Goal: Information Seeking & Learning: Learn about a topic

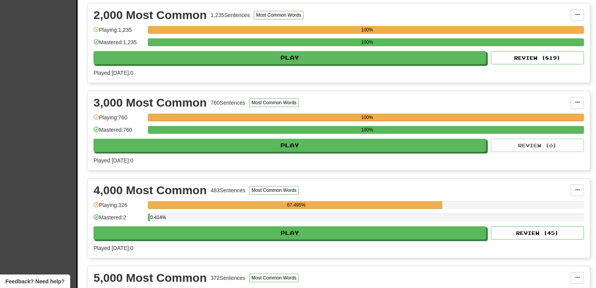
scroll to position [264, 0]
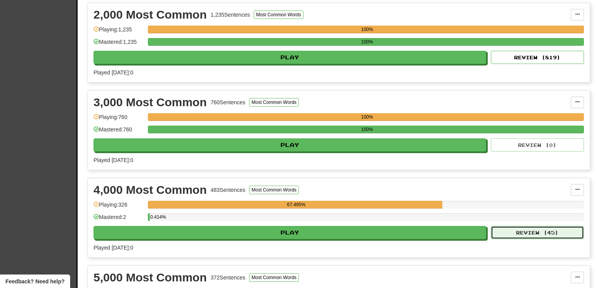
click at [514, 229] on button "Review ( 45 )" at bounding box center [537, 232] width 93 height 13
select select "**"
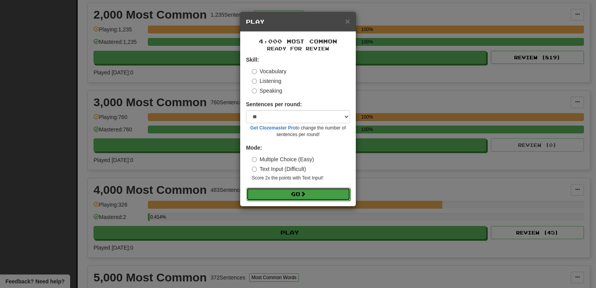
click at [300, 191] on button "Go" at bounding box center [298, 194] width 104 height 13
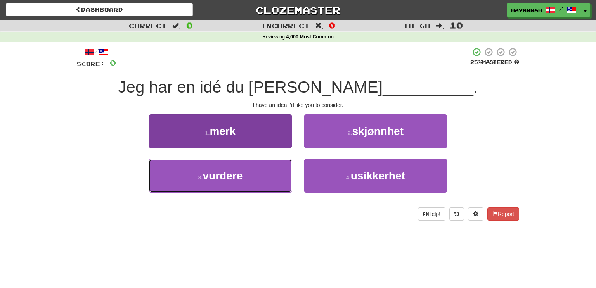
click at [266, 171] on button "3 . vurdere" at bounding box center [221, 176] width 144 height 34
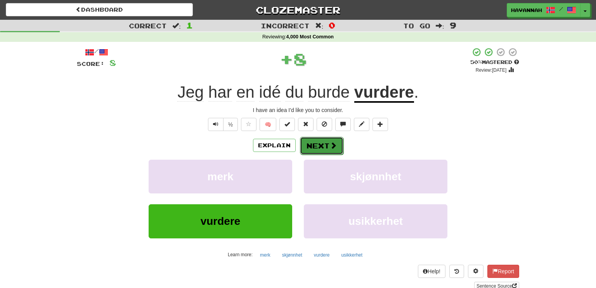
click at [311, 145] on button "Next" at bounding box center [321, 146] width 43 height 18
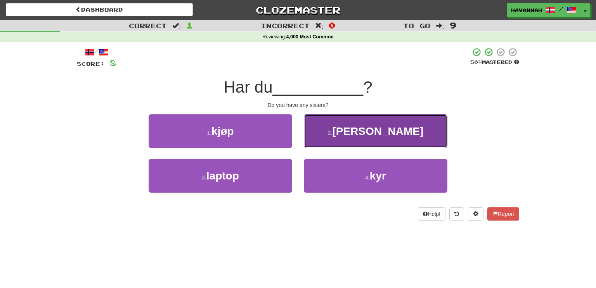
click at [340, 137] on button "2 . [PERSON_NAME]" at bounding box center [376, 132] width 144 height 34
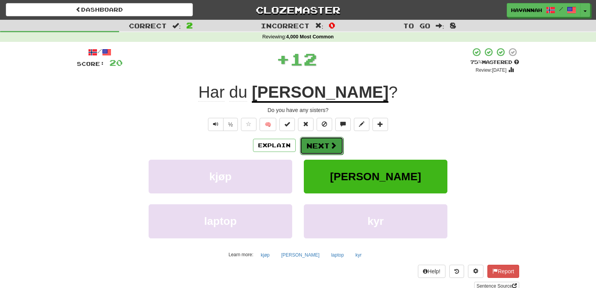
click at [330, 146] on span at bounding box center [333, 145] width 7 height 7
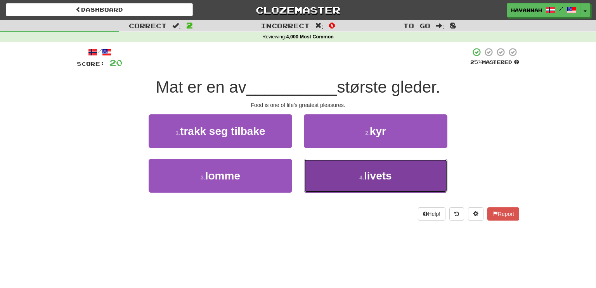
click at [367, 177] on span "livets" at bounding box center [378, 176] width 28 height 12
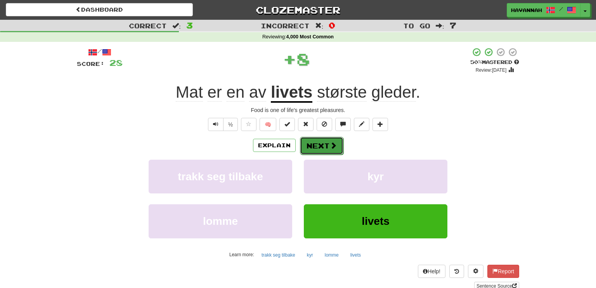
click at [328, 145] on button "Next" at bounding box center [321, 146] width 43 height 18
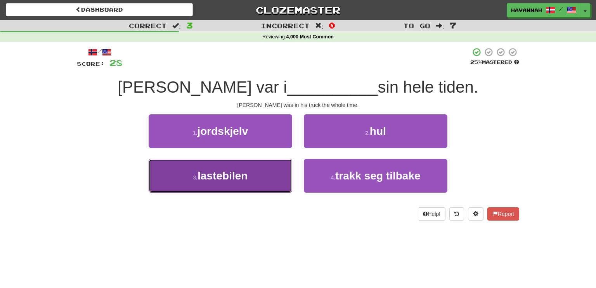
click at [281, 177] on button "3 . lastebilen" at bounding box center [221, 176] width 144 height 34
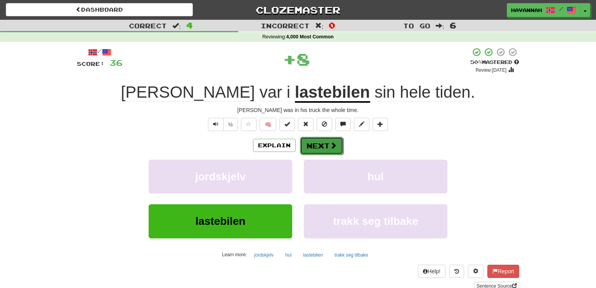
click at [336, 144] on button "Next" at bounding box center [321, 146] width 43 height 18
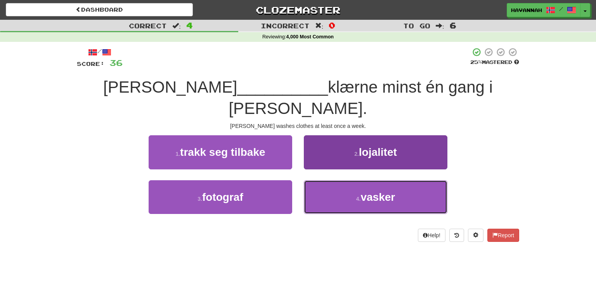
drag, startPoint x: 351, startPoint y: 169, endPoint x: 345, endPoint y: 166, distance: 6.9
click at [351, 180] on button "4 . vasker" at bounding box center [376, 197] width 144 height 34
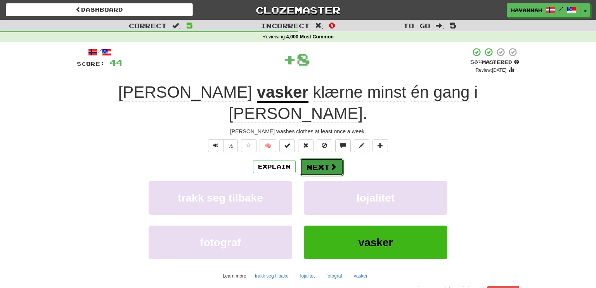
click at [334, 163] on span at bounding box center [333, 166] width 7 height 7
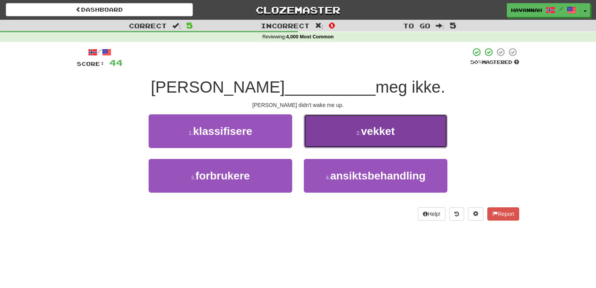
click at [335, 137] on button "2 . vekket" at bounding box center [376, 132] width 144 height 34
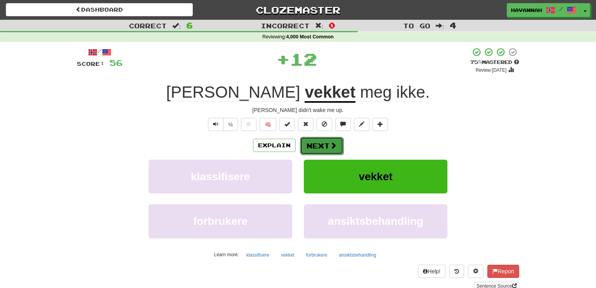
click at [328, 141] on button "Next" at bounding box center [321, 146] width 43 height 18
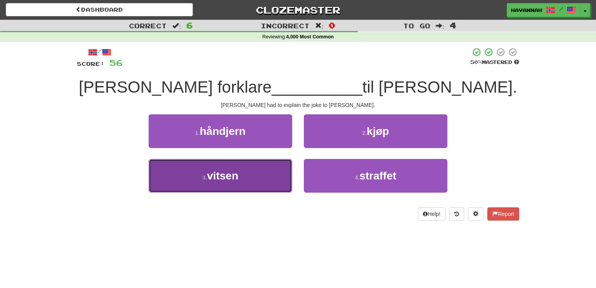
click at [288, 174] on button "3 . vitsen" at bounding box center [221, 176] width 144 height 34
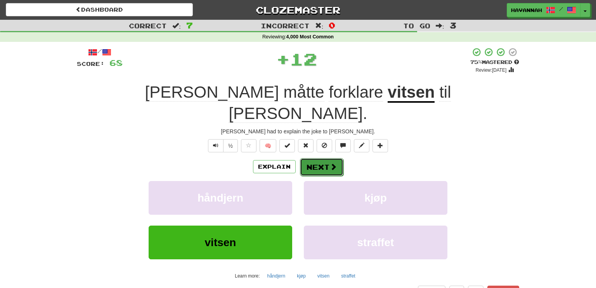
click at [331, 163] on span at bounding box center [333, 166] width 7 height 7
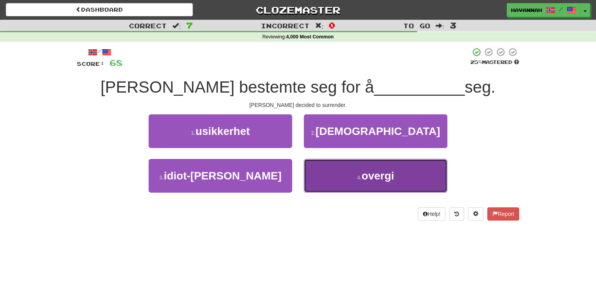
click at [342, 174] on button "4 . [GEOGRAPHIC_DATA]" at bounding box center [376, 176] width 144 height 34
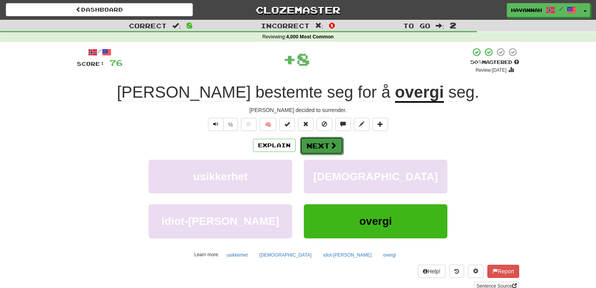
click at [328, 146] on button "Next" at bounding box center [321, 146] width 43 height 18
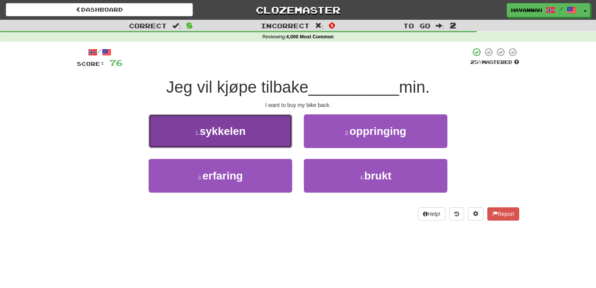
click at [283, 127] on button "1 . sykkelen" at bounding box center [221, 132] width 144 height 34
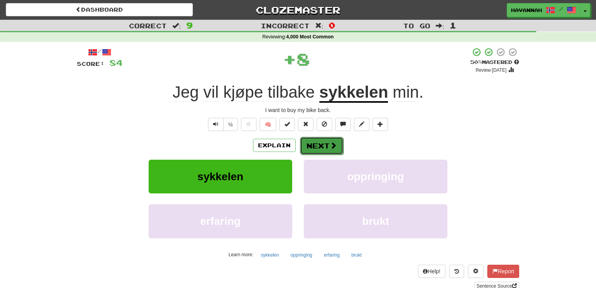
click at [317, 142] on button "Next" at bounding box center [321, 146] width 43 height 18
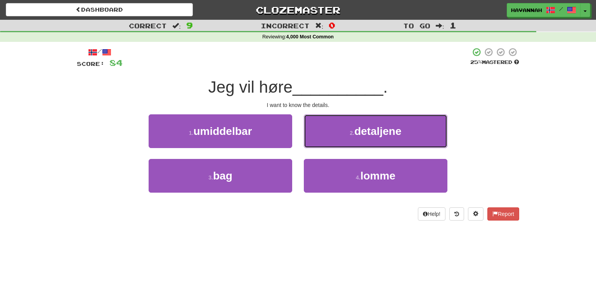
click at [354, 134] on small "2 ." at bounding box center [352, 133] width 5 height 6
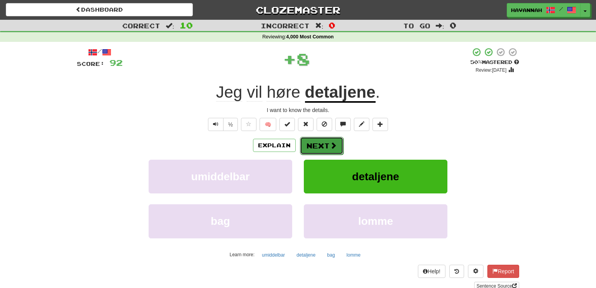
click at [340, 142] on button "Next" at bounding box center [321, 146] width 43 height 18
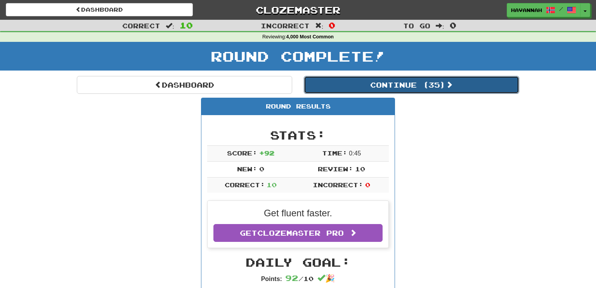
click at [426, 84] on button "Continue ( 35 )" at bounding box center [411, 85] width 215 height 18
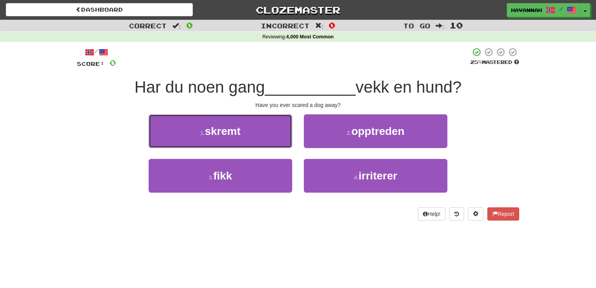
click at [283, 133] on button "1 . skremt" at bounding box center [221, 132] width 144 height 34
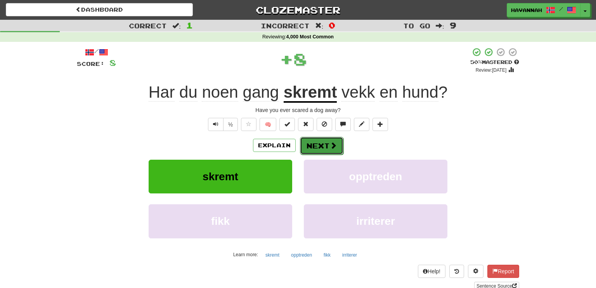
click at [308, 145] on button "Next" at bounding box center [321, 146] width 43 height 18
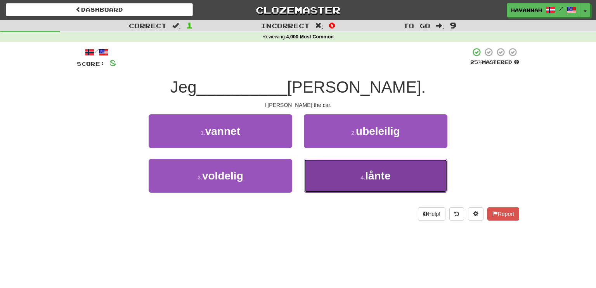
click at [359, 179] on button "4 . lånte" at bounding box center [376, 176] width 144 height 34
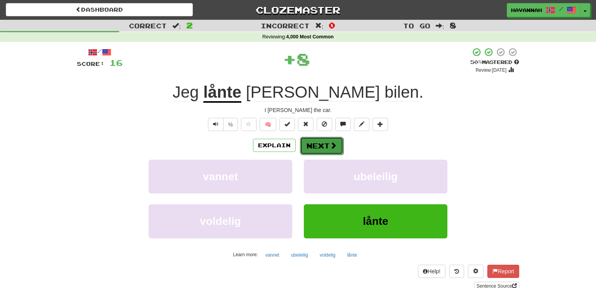
click at [320, 142] on button "Next" at bounding box center [321, 146] width 43 height 18
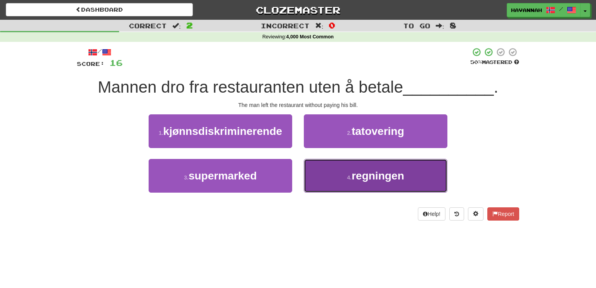
click at [392, 177] on span "regningen" at bounding box center [378, 176] width 52 height 12
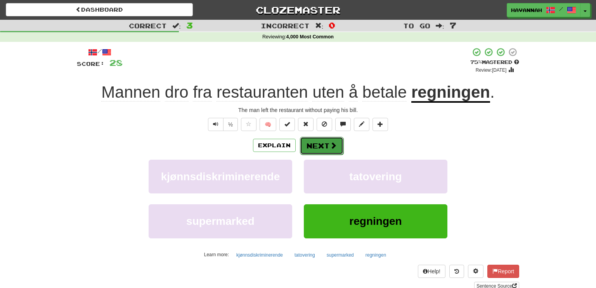
click at [334, 145] on span at bounding box center [333, 145] width 7 height 7
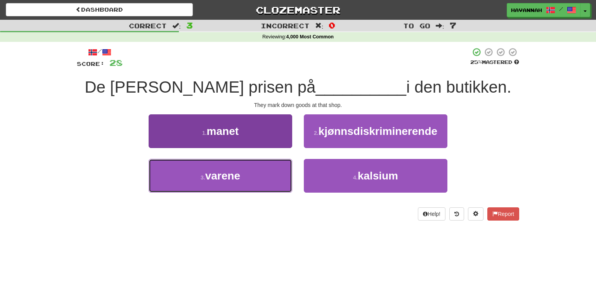
click at [275, 167] on button "3 . varene" at bounding box center [221, 176] width 144 height 34
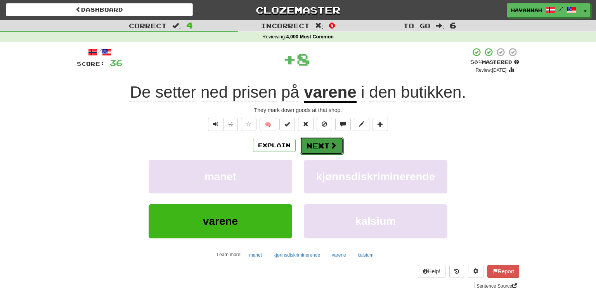
click at [321, 146] on button "Next" at bounding box center [321, 146] width 43 height 18
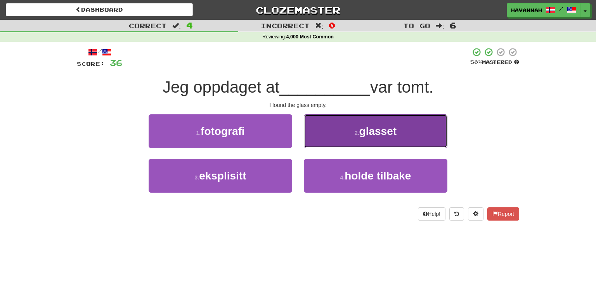
click at [401, 139] on button "2 . glasset" at bounding box center [376, 132] width 144 height 34
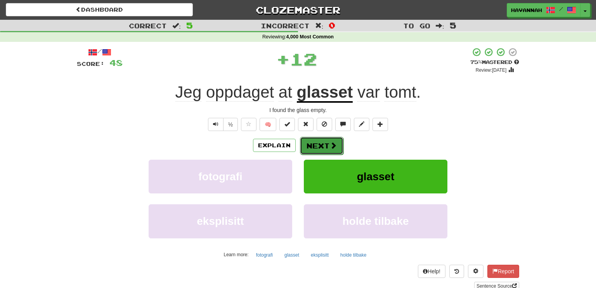
click at [322, 150] on button "Next" at bounding box center [321, 146] width 43 height 18
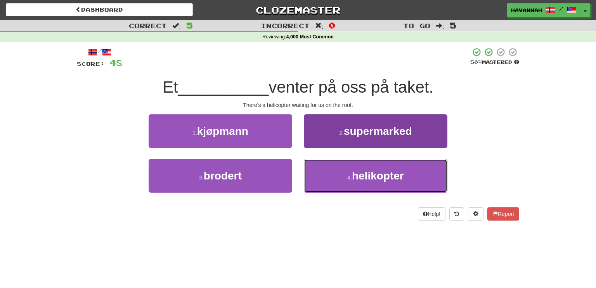
click at [339, 170] on button "4 . helikopter" at bounding box center [376, 176] width 144 height 34
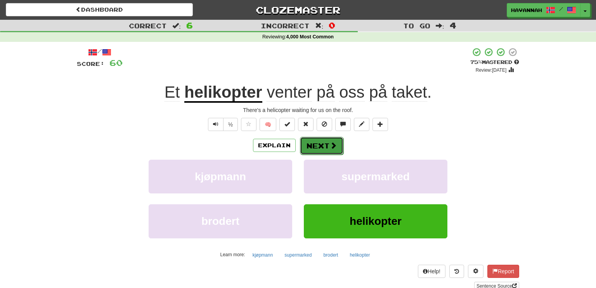
click at [332, 145] on span at bounding box center [333, 145] width 7 height 7
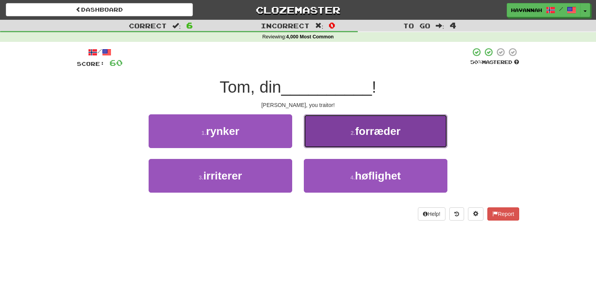
click at [328, 139] on button "2 . forræder" at bounding box center [376, 132] width 144 height 34
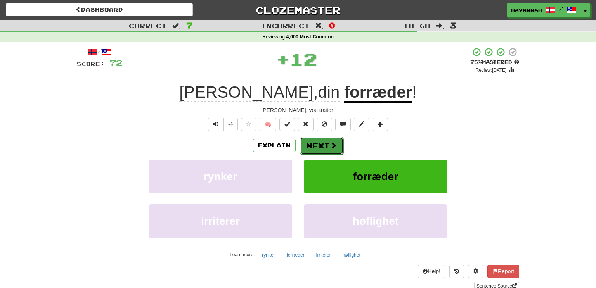
click at [323, 144] on button "Next" at bounding box center [321, 146] width 43 height 18
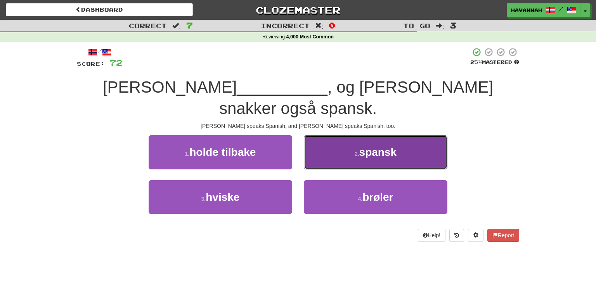
click at [345, 140] on button "2 . spansk" at bounding box center [376, 152] width 144 height 34
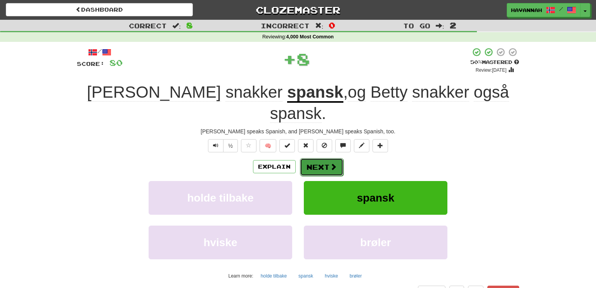
click at [335, 163] on span at bounding box center [333, 166] width 7 height 7
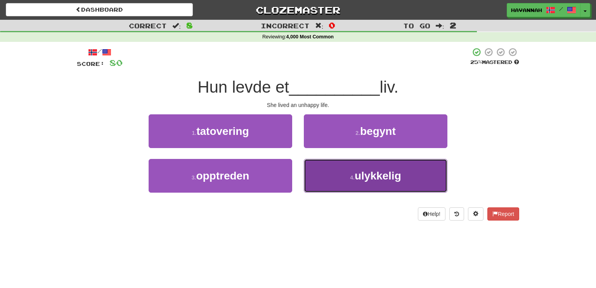
click at [343, 173] on button "4 . ulykkelig" at bounding box center [376, 176] width 144 height 34
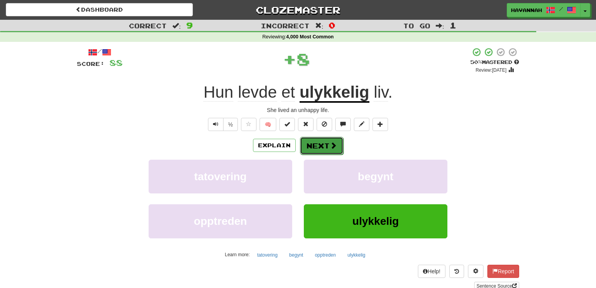
click at [322, 142] on button "Next" at bounding box center [321, 146] width 43 height 18
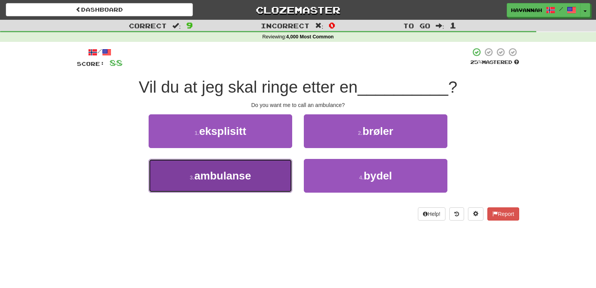
click at [269, 175] on button "3 . ambulanse" at bounding box center [221, 176] width 144 height 34
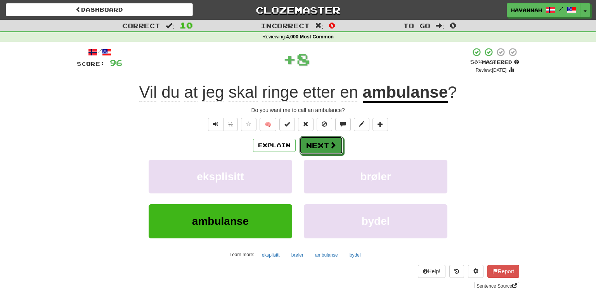
click at [305, 147] on button "Next" at bounding box center [321, 146] width 43 height 18
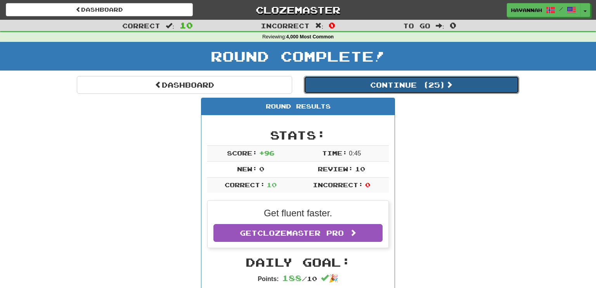
click at [432, 84] on button "Continue ( 25 )" at bounding box center [411, 85] width 215 height 18
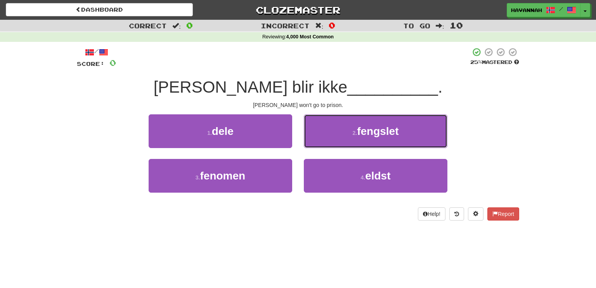
click at [398, 134] on span "fengslet" at bounding box center [378, 131] width 42 height 12
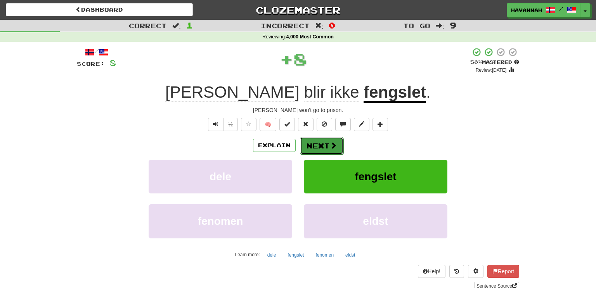
click at [332, 144] on span at bounding box center [333, 145] width 7 height 7
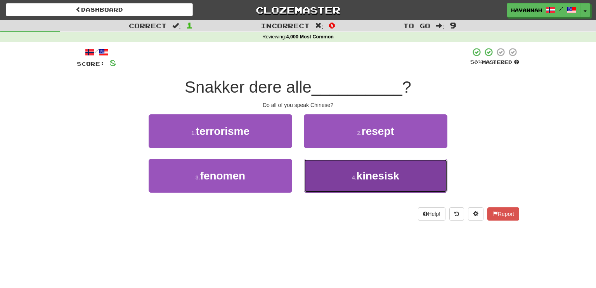
click at [368, 163] on button "4 . kinesisk" at bounding box center [376, 176] width 144 height 34
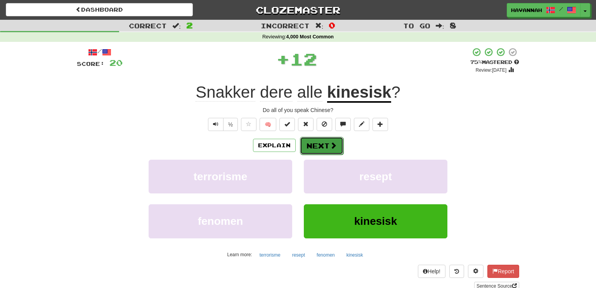
click at [331, 142] on span at bounding box center [333, 145] width 7 height 7
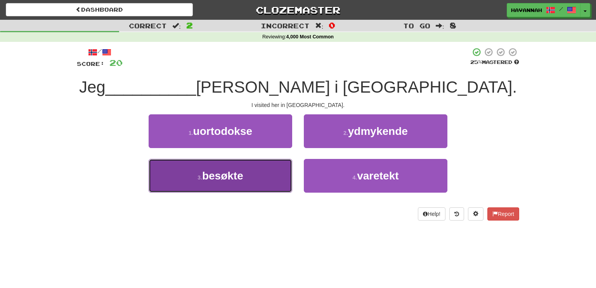
click at [271, 166] on button "3 . besøkte" at bounding box center [221, 176] width 144 height 34
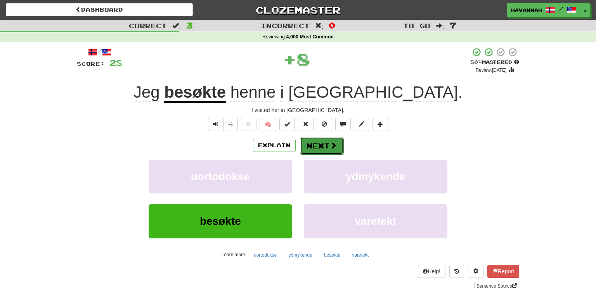
click at [333, 140] on button "Next" at bounding box center [321, 146] width 43 height 18
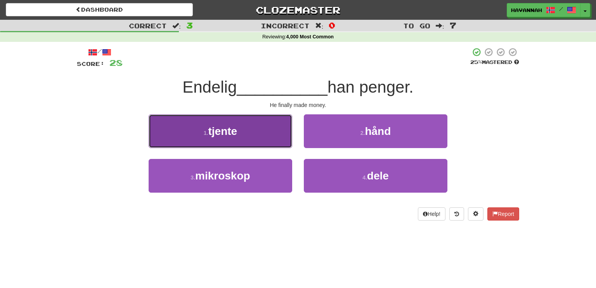
click at [280, 140] on button "1 . tjente" at bounding box center [221, 132] width 144 height 34
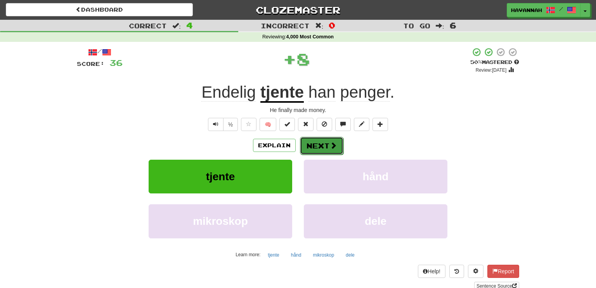
click at [335, 144] on span at bounding box center [333, 145] width 7 height 7
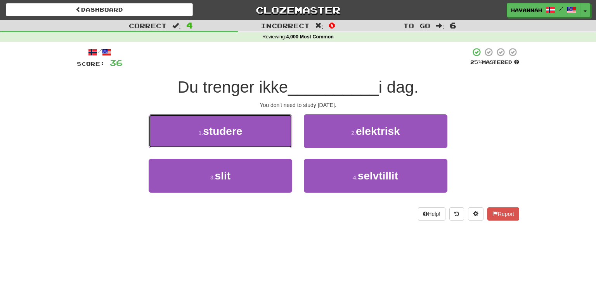
click at [261, 136] on button "1 . studere" at bounding box center [221, 132] width 144 height 34
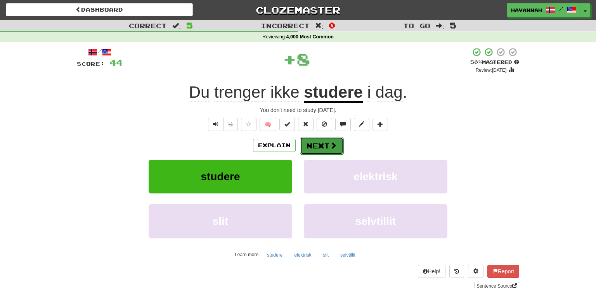
click at [322, 141] on button "Next" at bounding box center [321, 146] width 43 height 18
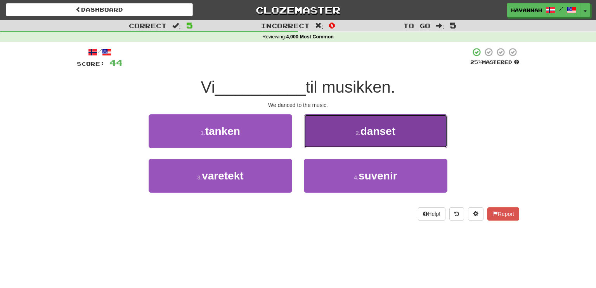
click at [324, 136] on button "2 . danset" at bounding box center [376, 132] width 144 height 34
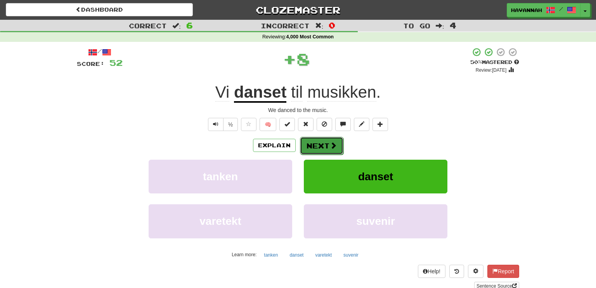
click at [328, 144] on button "Next" at bounding box center [321, 146] width 43 height 18
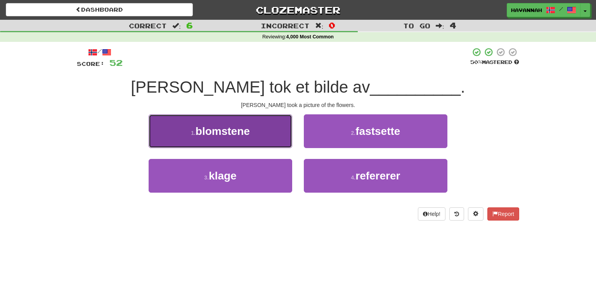
click at [284, 136] on button "1 . blomstene" at bounding box center [221, 132] width 144 height 34
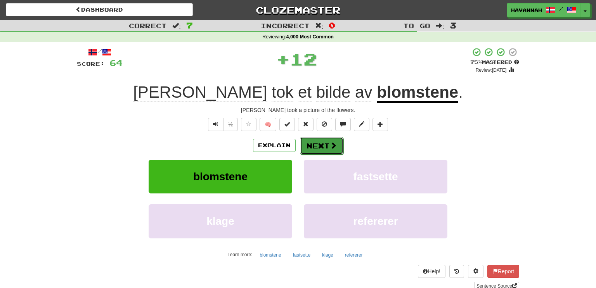
click at [326, 141] on button "Next" at bounding box center [321, 146] width 43 height 18
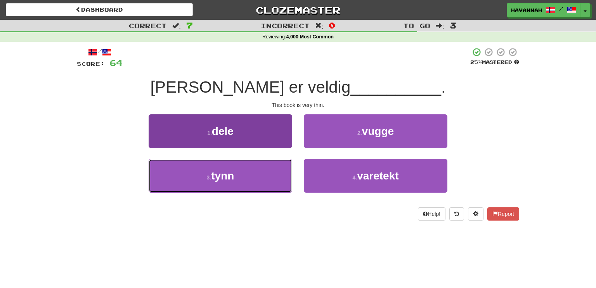
drag, startPoint x: 276, startPoint y: 172, endPoint x: 281, endPoint y: 167, distance: 7.2
click at [276, 172] on button "3 . tynn" at bounding box center [221, 176] width 144 height 34
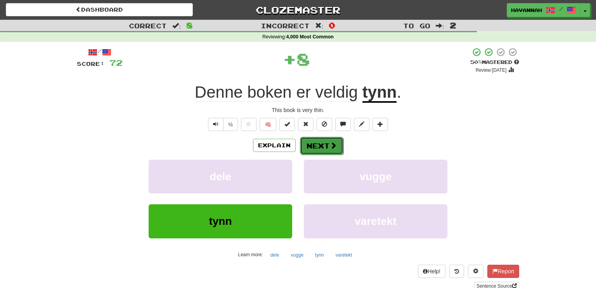
click at [311, 142] on button "Next" at bounding box center [321, 146] width 43 height 18
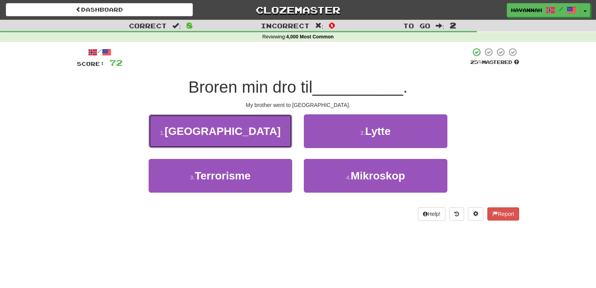
drag, startPoint x: 280, startPoint y: 132, endPoint x: 285, endPoint y: 133, distance: 4.8
click at [280, 132] on button "1 . [GEOGRAPHIC_DATA]" at bounding box center [221, 132] width 144 height 34
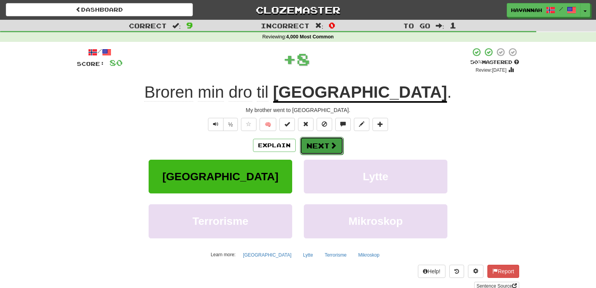
click at [316, 139] on button "Next" at bounding box center [321, 146] width 43 height 18
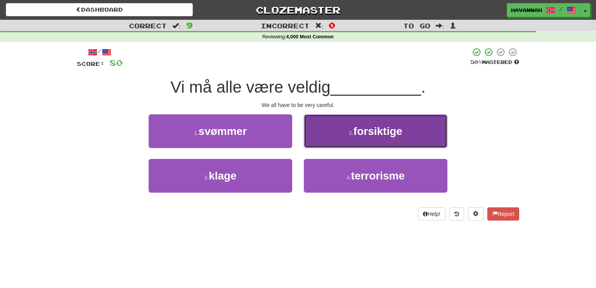
click at [343, 137] on button "2 . forsiktige" at bounding box center [376, 132] width 144 height 34
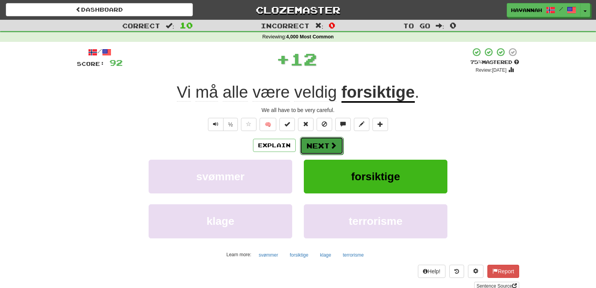
click at [335, 146] on span at bounding box center [333, 145] width 7 height 7
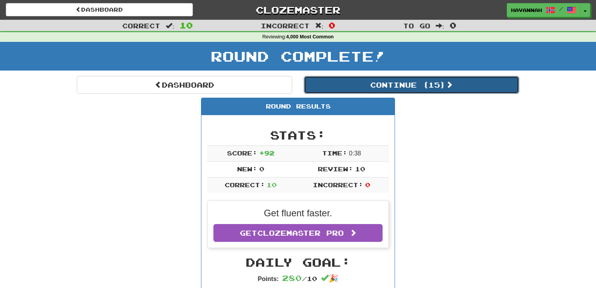
click at [384, 82] on button "Continue ( 15 )" at bounding box center [411, 85] width 215 height 18
